Goal: Navigation & Orientation: Find specific page/section

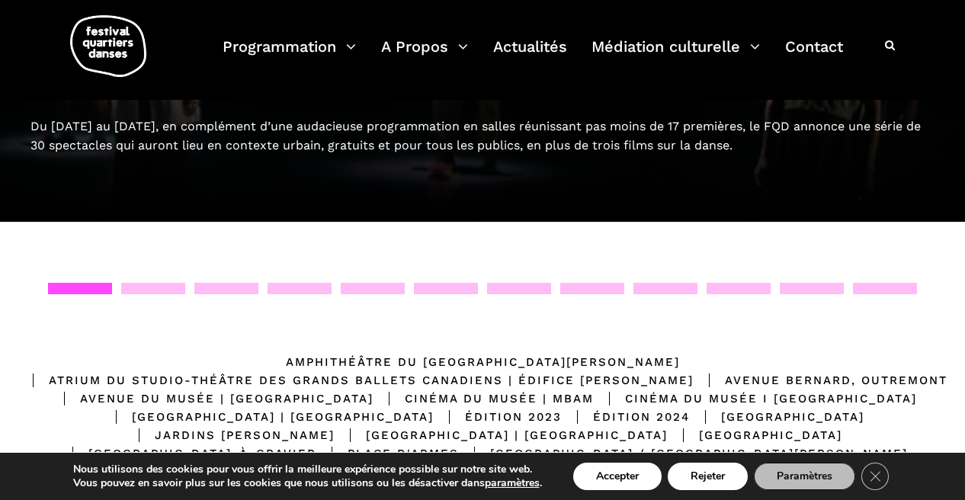
scroll to position [178, 0]
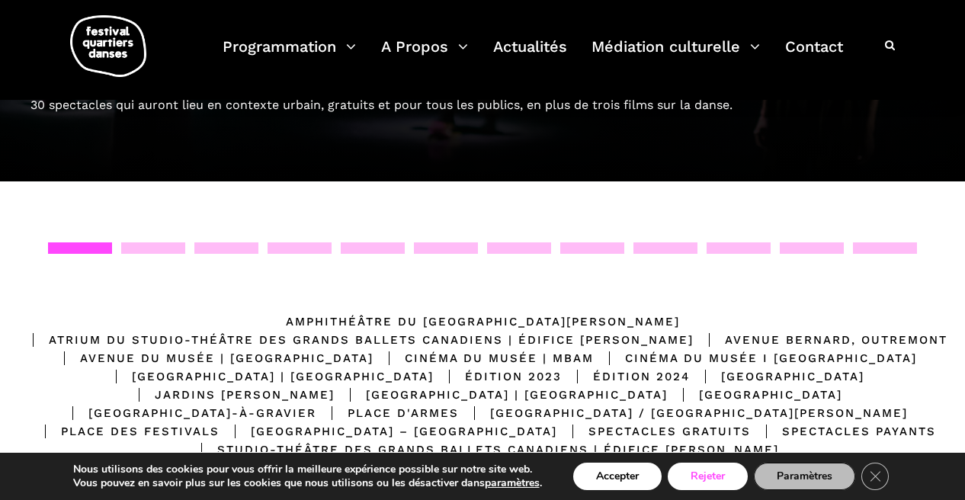
click at [676, 476] on button "Rejeter" at bounding box center [708, 476] width 80 height 27
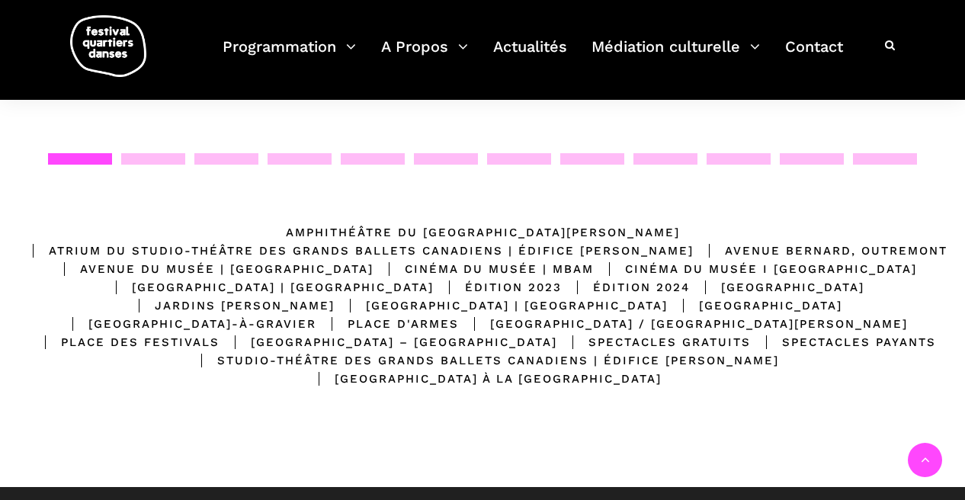
scroll to position [319, 0]
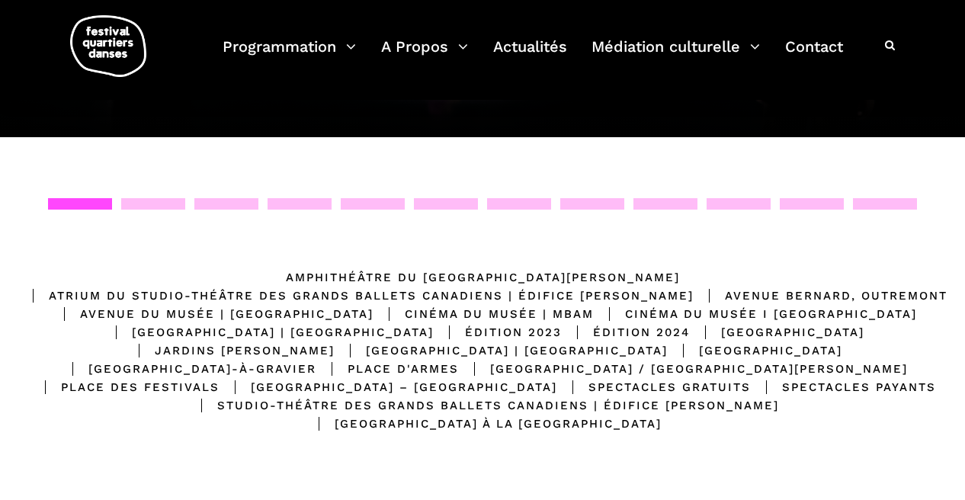
scroll to position [219, 0]
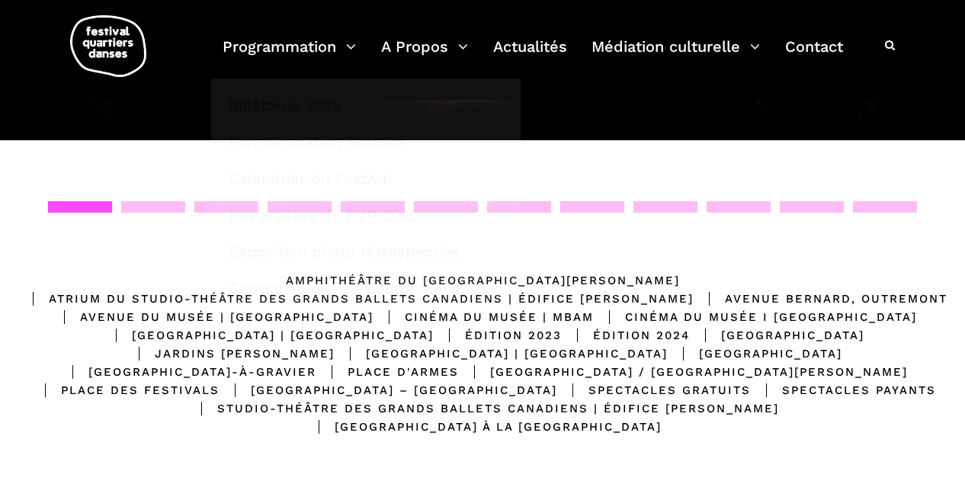
click at [118, 262] on div "Emplacements Amphithéâtre du Musée McCord Stewart Atrium du Studio-Théâtre des …" at bounding box center [482, 356] width 935 height 311
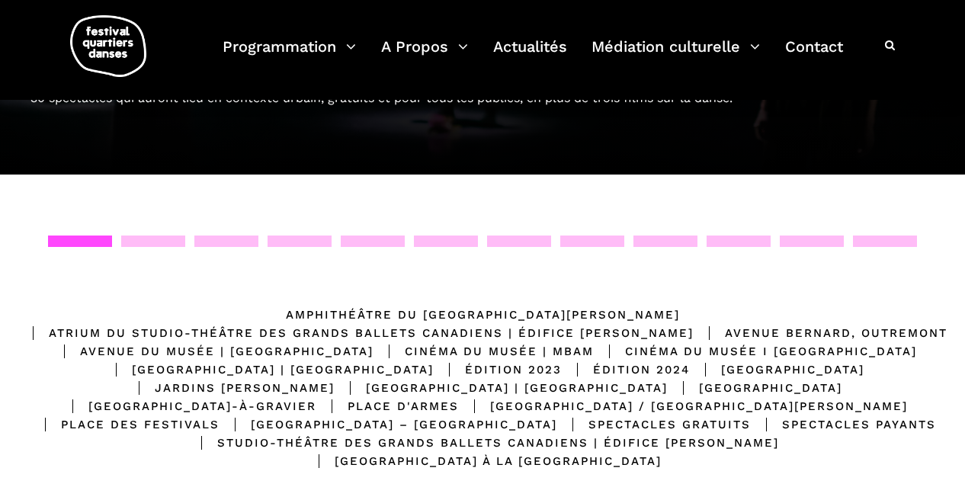
scroll to position [184, 0]
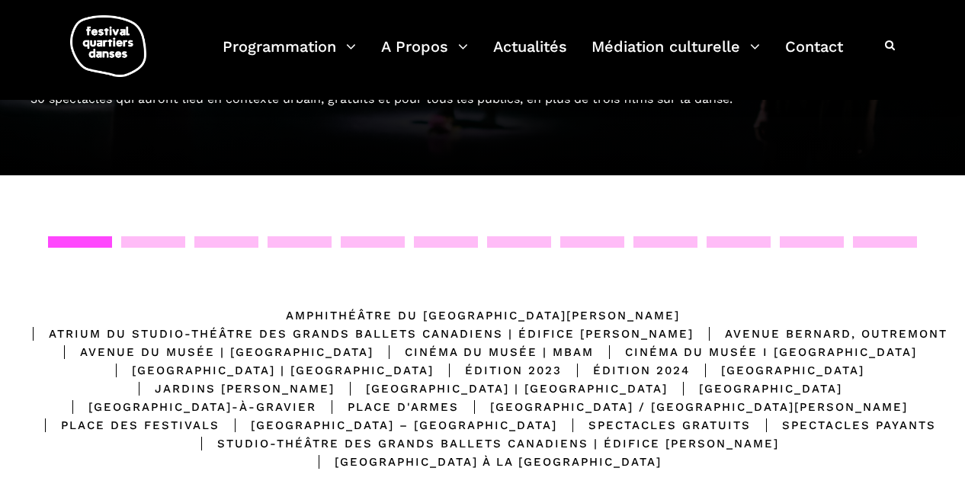
click at [158, 247] on div at bounding box center [153, 241] width 64 height 11
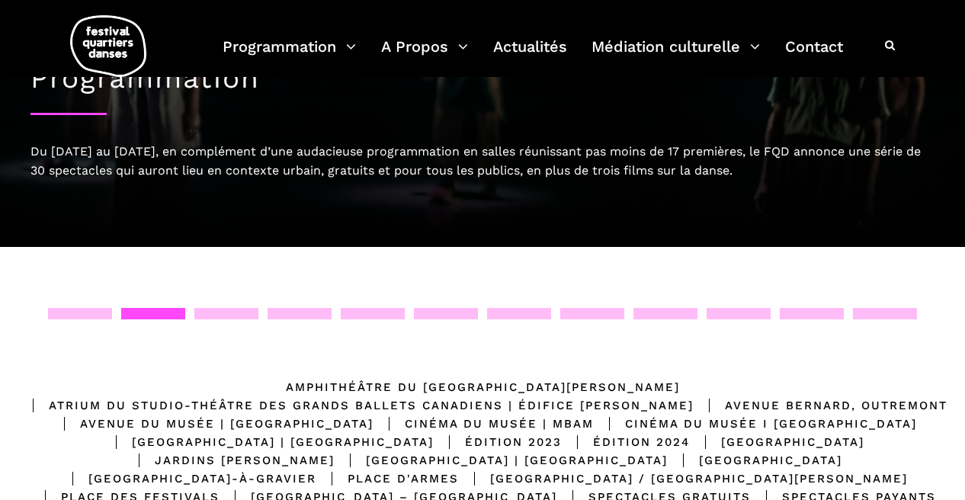
scroll to position [0, 0]
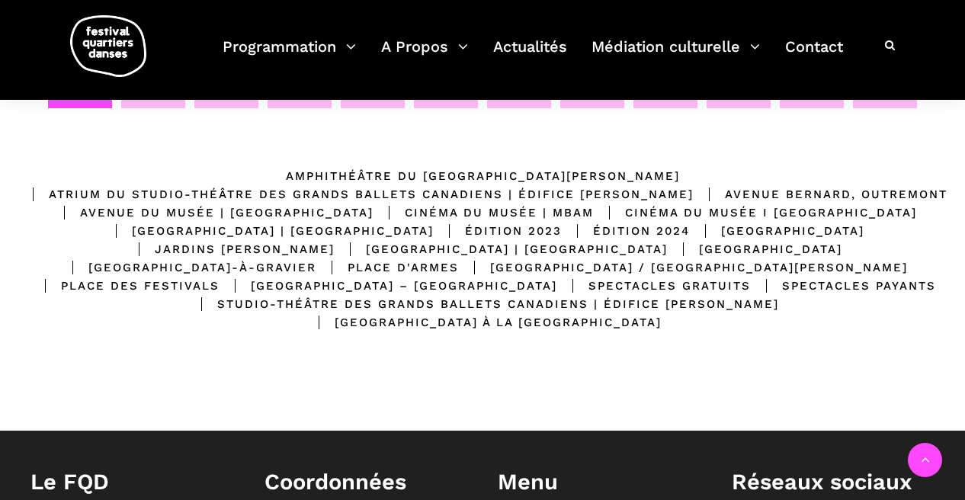
scroll to position [302, 0]
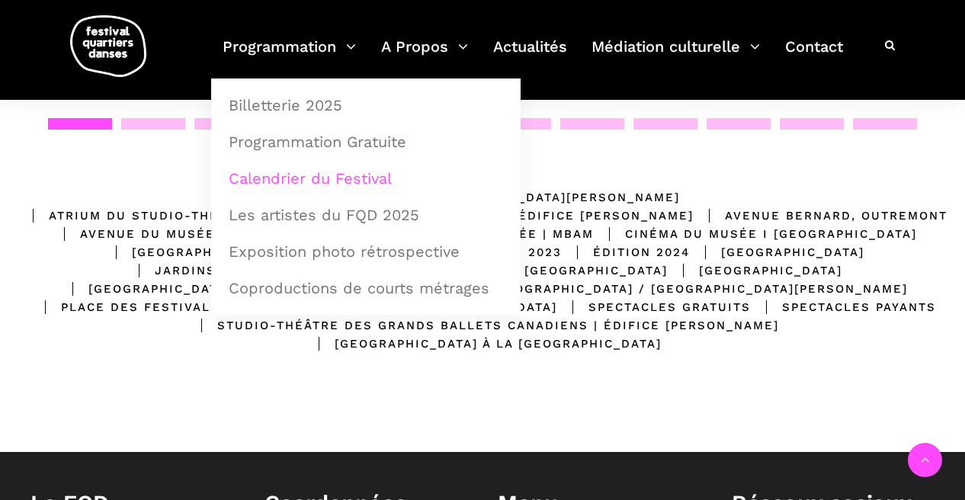
click at [260, 188] on link "Calendrier du Festival" at bounding box center [366, 178] width 293 height 35
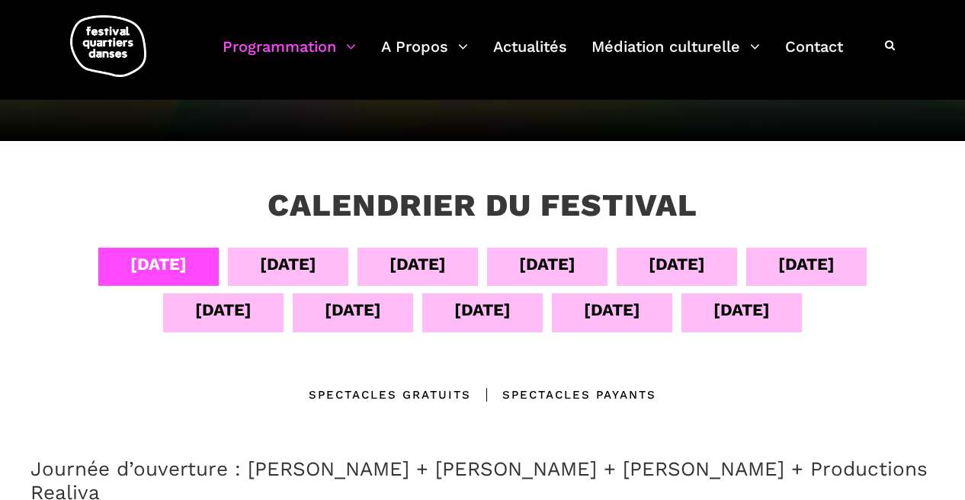
scroll to position [204, 0]
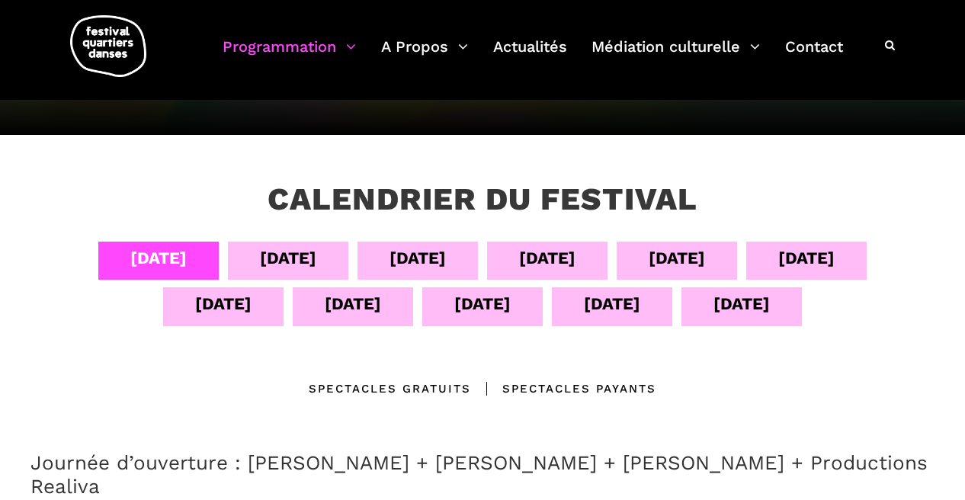
click at [409, 271] on div "06 sept" at bounding box center [418, 258] width 56 height 27
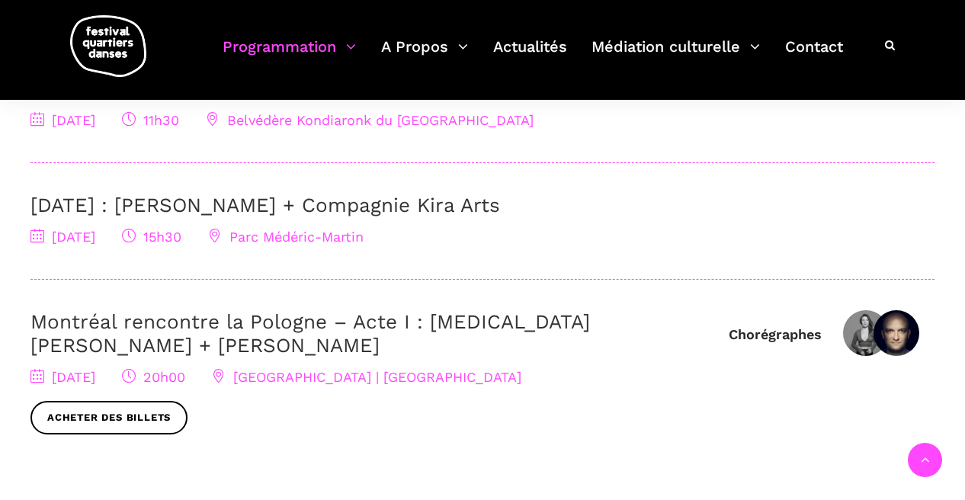
scroll to position [594, 0]
